Goal: Use online tool/utility: Use online tool/utility

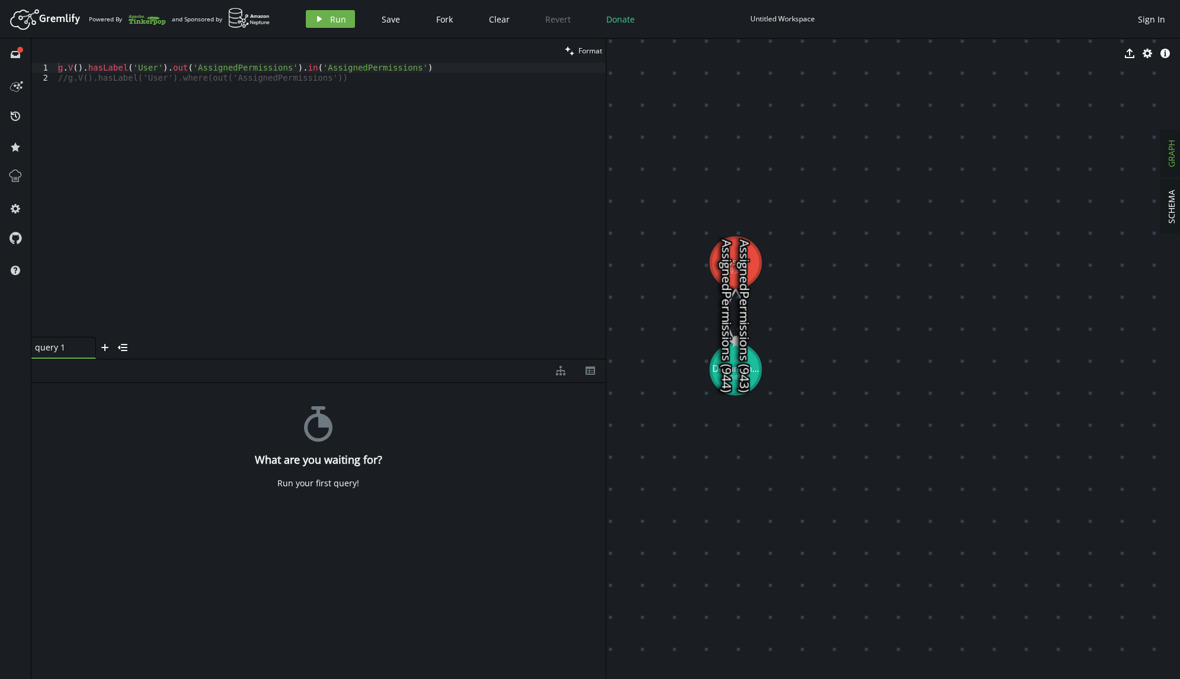
drag, startPoint x: 891, startPoint y: 303, endPoint x: 733, endPoint y: 261, distance: 164.2
click at [733, 264] on text "AssignedPermissions (944)" at bounding box center [726, 315] width 17 height 153
drag, startPoint x: 734, startPoint y: 248, endPoint x: 756, endPoint y: 266, distance: 28.2
click at [740, 266] on text "AssignedPermissions (944)" at bounding box center [732, 315] width 17 height 153
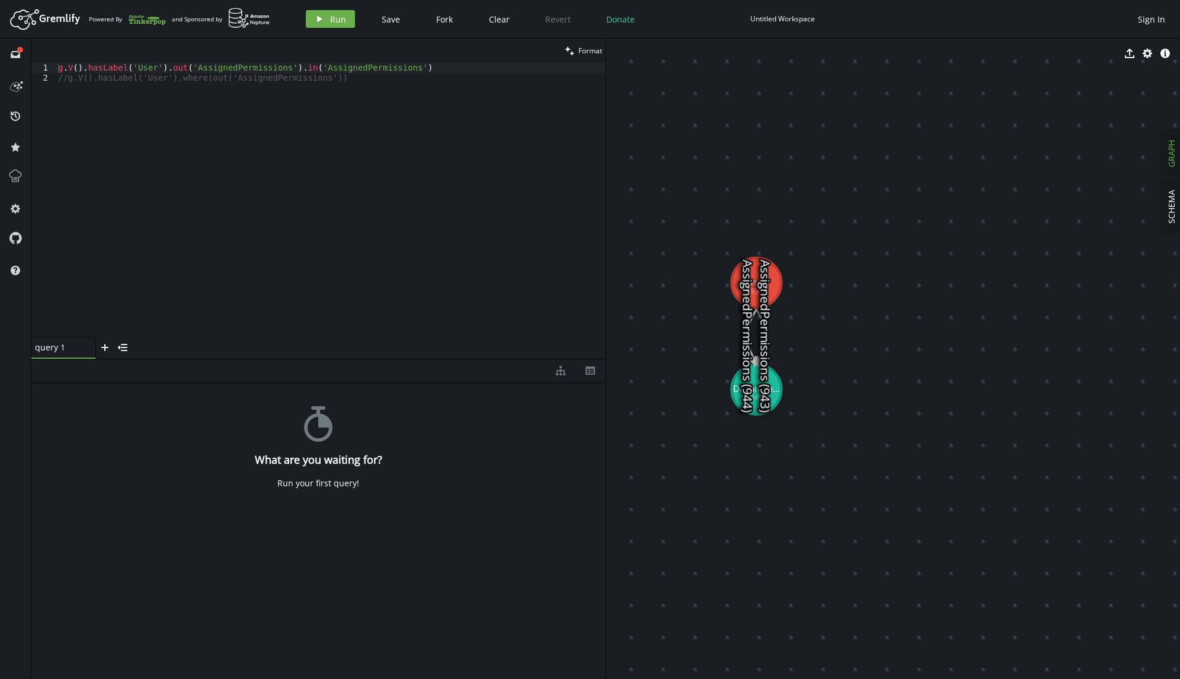
click at [753, 284] on text "AssignedPermissions (944)" at bounding box center [747, 336] width 17 height 153
click at [754, 280] on text "AssignedPermissions (944)" at bounding box center [747, 336] width 17 height 153
drag, startPoint x: 756, startPoint y: 283, endPoint x: 818, endPoint y: 292, distance: 63.4
click at [756, 292] on text "AssignedPermissions (944)" at bounding box center [748, 336] width 17 height 153
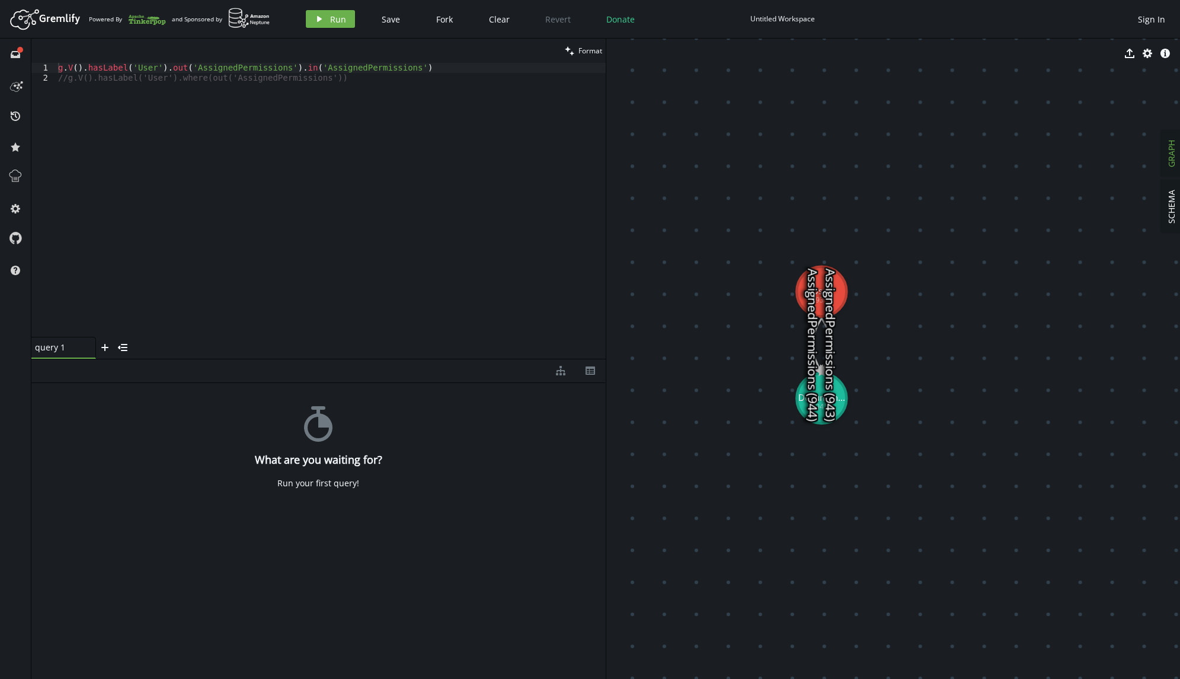
click at [827, 390] on text "AssignedPermissions (943)" at bounding box center [830, 344] width 17 height 153
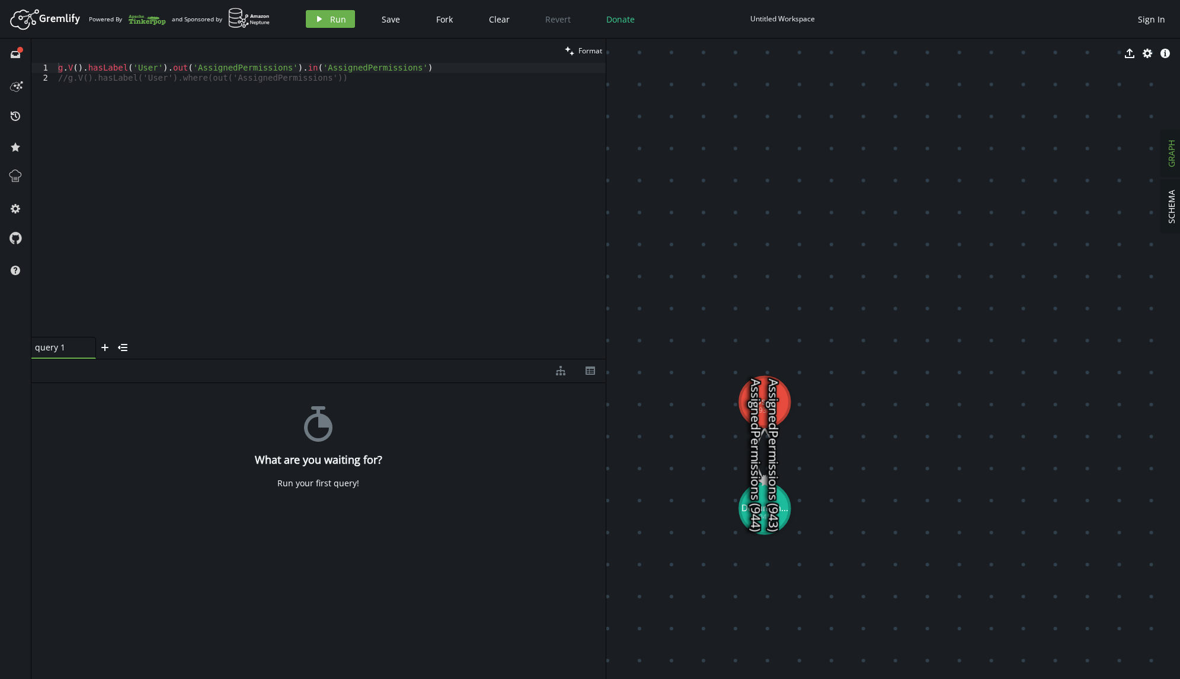
drag, startPoint x: 812, startPoint y: 413, endPoint x: 751, endPoint y: 510, distance: 114.8
click at [751, 428] on text "AssignedPermissions (944)" at bounding box center [755, 455] width 17 height 153
click at [332, 17] on span "Run" at bounding box center [338, 19] width 16 height 11
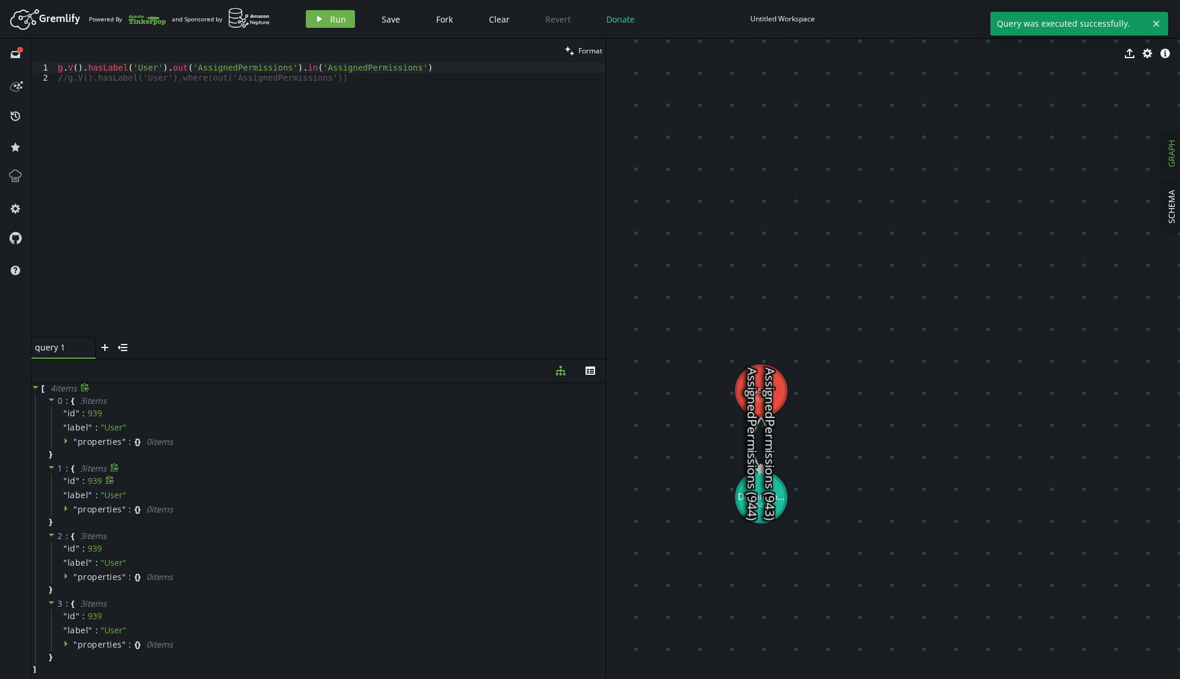
scroll to position [1, 0]
click at [204, 253] on div "g . V ( ) . hasLabel ( 'User' ) . out ( 'AssignedPermissions' ) . in ( 'Assigne…" at bounding box center [331, 210] width 550 height 294
click at [411, 70] on div "g . V ( ) . hasLabel ( 'User' ) . out ( 'AssignedPermissions' ) . in ( 'Assigne…" at bounding box center [331, 210] width 550 height 294
click at [380, 82] on div "// g.V().hasLabel('User').out('AssignedPermissions').in('AssignedPermissions') …" at bounding box center [331, 210] width 550 height 294
type textarea "g.V().hasLabel('User').where(out('AssignedPermissions'))"
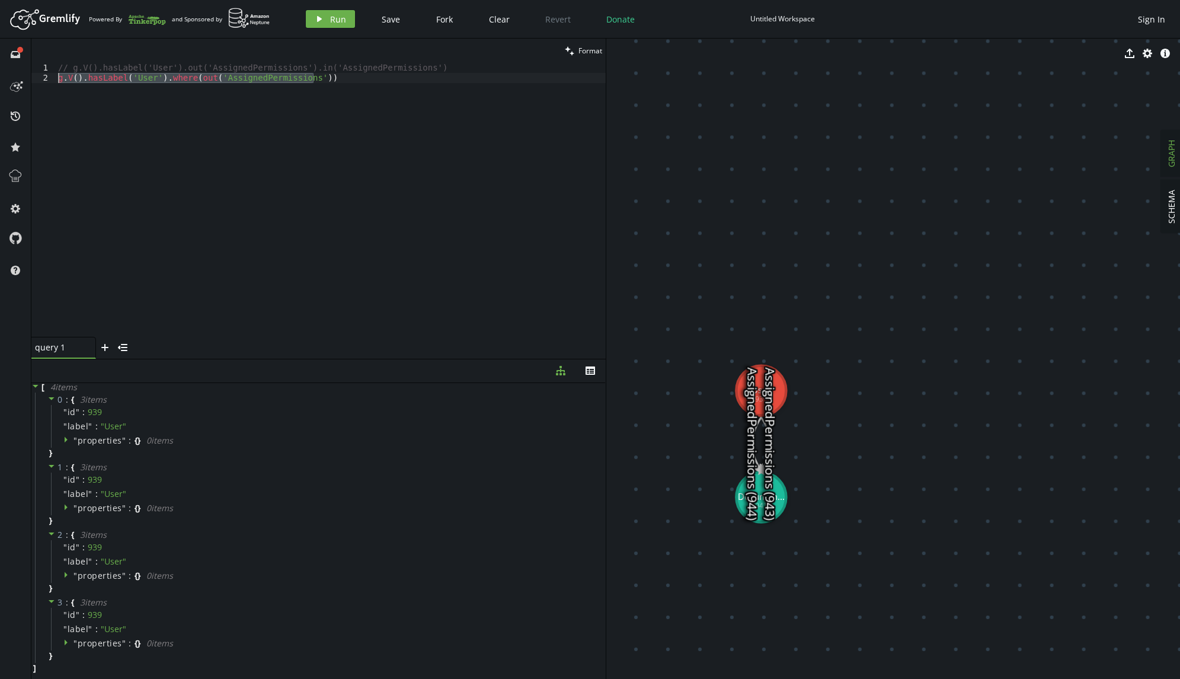
drag, startPoint x: 382, startPoint y: 79, endPoint x: -50, endPoint y: 78, distance: 432.0
click at [0, 78] on html "Artboard Created with Sketch. Powered By and Sponsored by play Run Save Fork Cl…" at bounding box center [590, 339] width 1180 height 679
click at [322, 26] on button "play Run" at bounding box center [330, 19] width 49 height 18
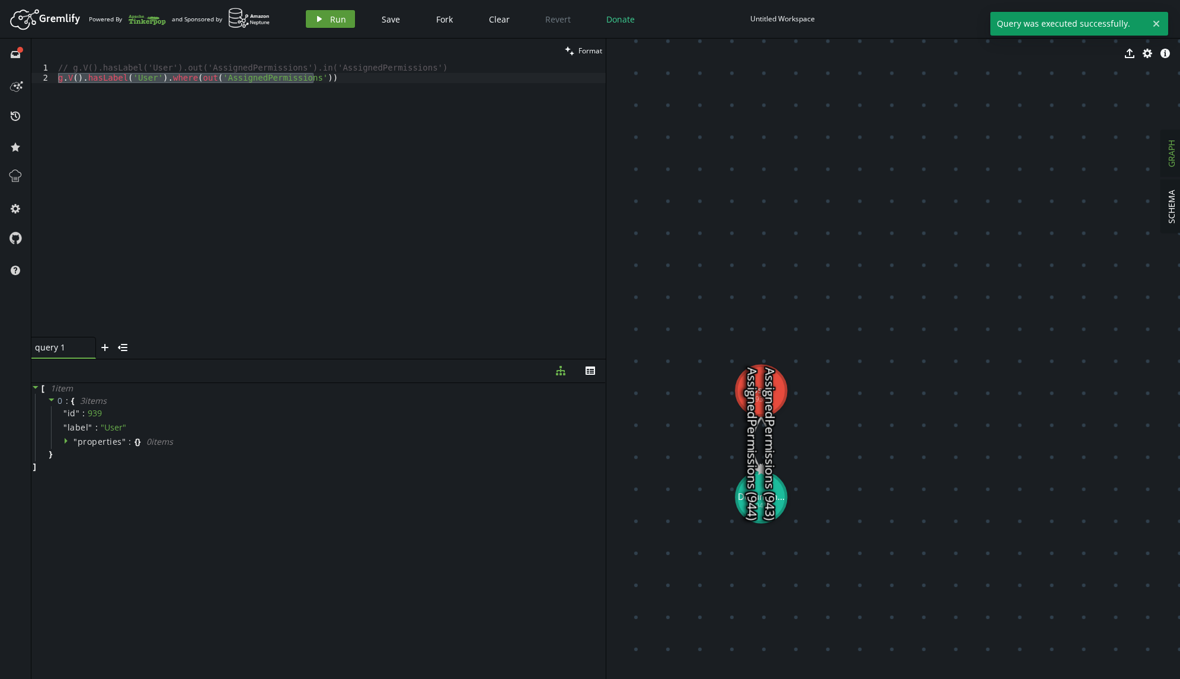
scroll to position [0, 0]
click at [380, 154] on div "// g.V().hasLabel('User').out('AssignedPermissions').in('AssignedPermissions') …" at bounding box center [331, 200] width 550 height 274
click at [364, 307] on div "// g.V().hasLabel('User').out('AssignedPermissions').in('AssignedPermissions') …" at bounding box center [331, 210] width 550 height 294
drag, startPoint x: 273, startPoint y: 80, endPoint x: 41, endPoint y: 79, distance: 231.7
click at [41, 79] on div "g.V().hasLabel('User').where(out('AssignedPermissions')) 1 2 // g.V().hasLabel(…" at bounding box center [318, 200] width 574 height 274
